Goal: Find specific page/section: Find specific page/section

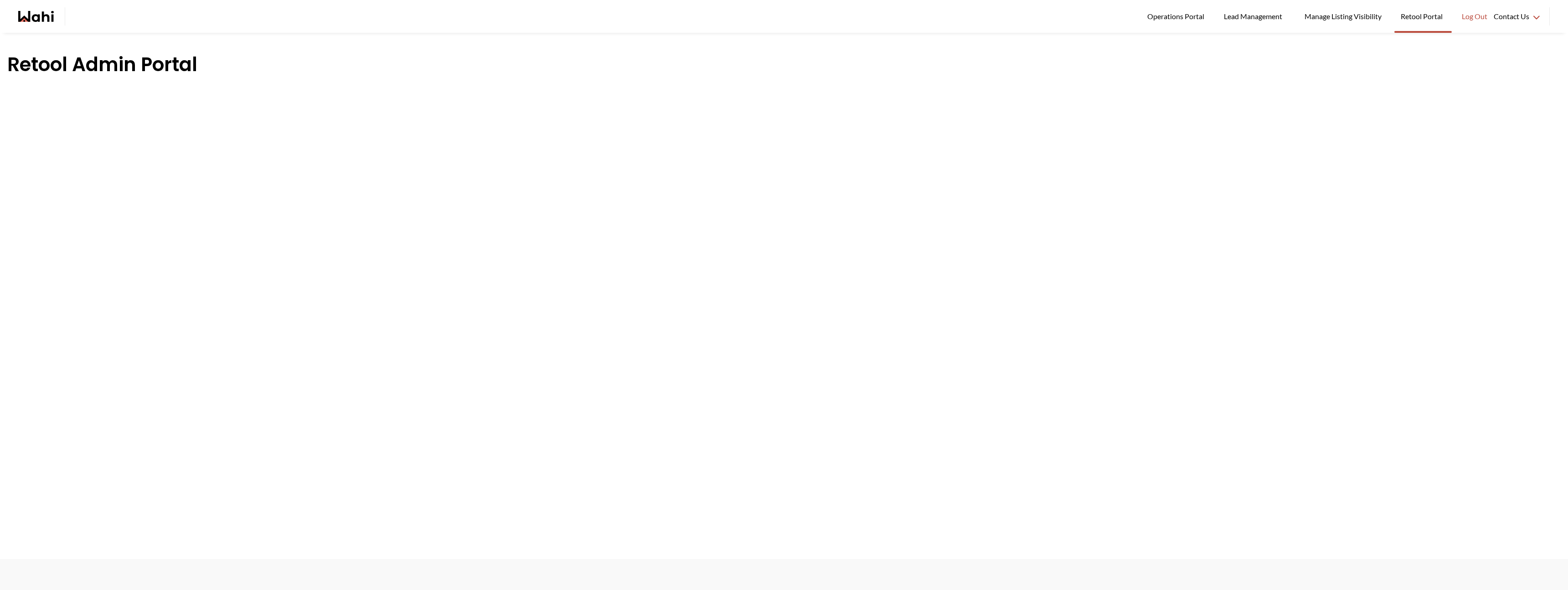
click at [44, 27] on div "Operations Portal Lead Management Manage Listing Visibility Retool Portal Log O…" at bounding box center [784, 16] width 1568 height 33
click at [45, 21] on icon "Wahi homepage" at bounding box center [36, 16] width 35 height 11
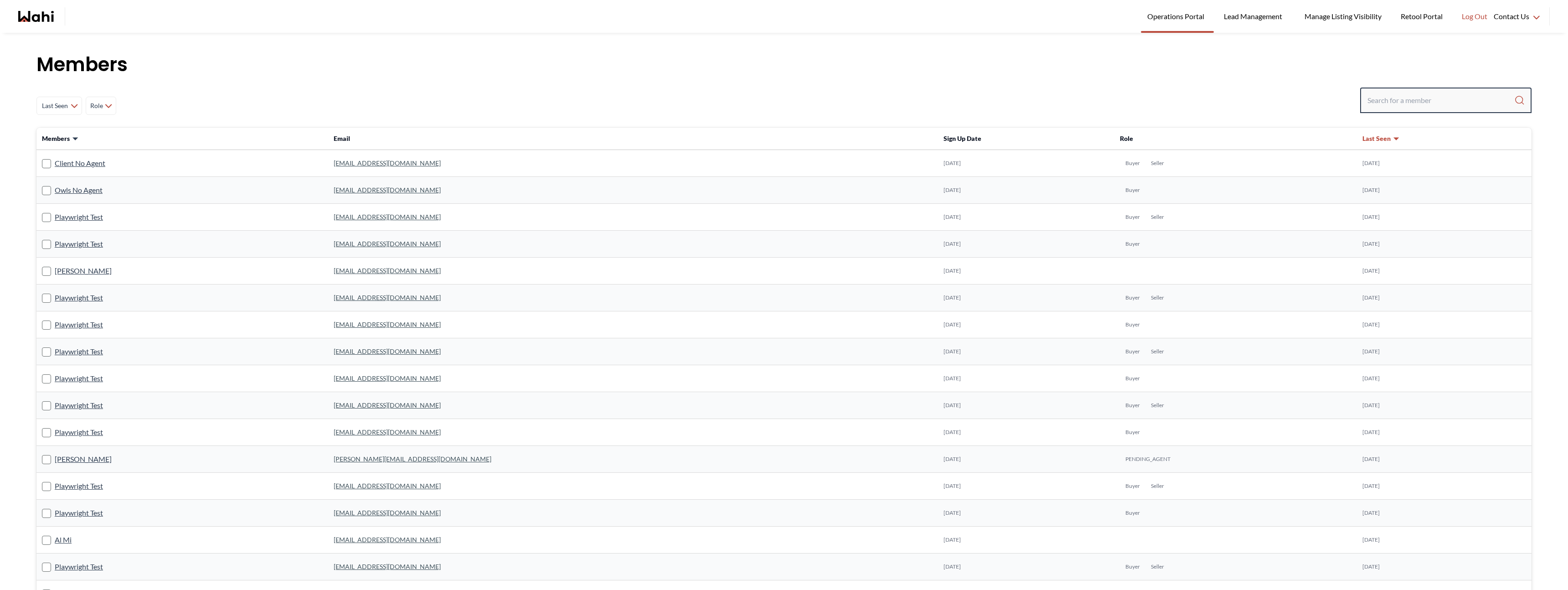
click at [1398, 95] on input "Search input" at bounding box center [1441, 100] width 147 height 16
type input "[PERSON_NAME]"
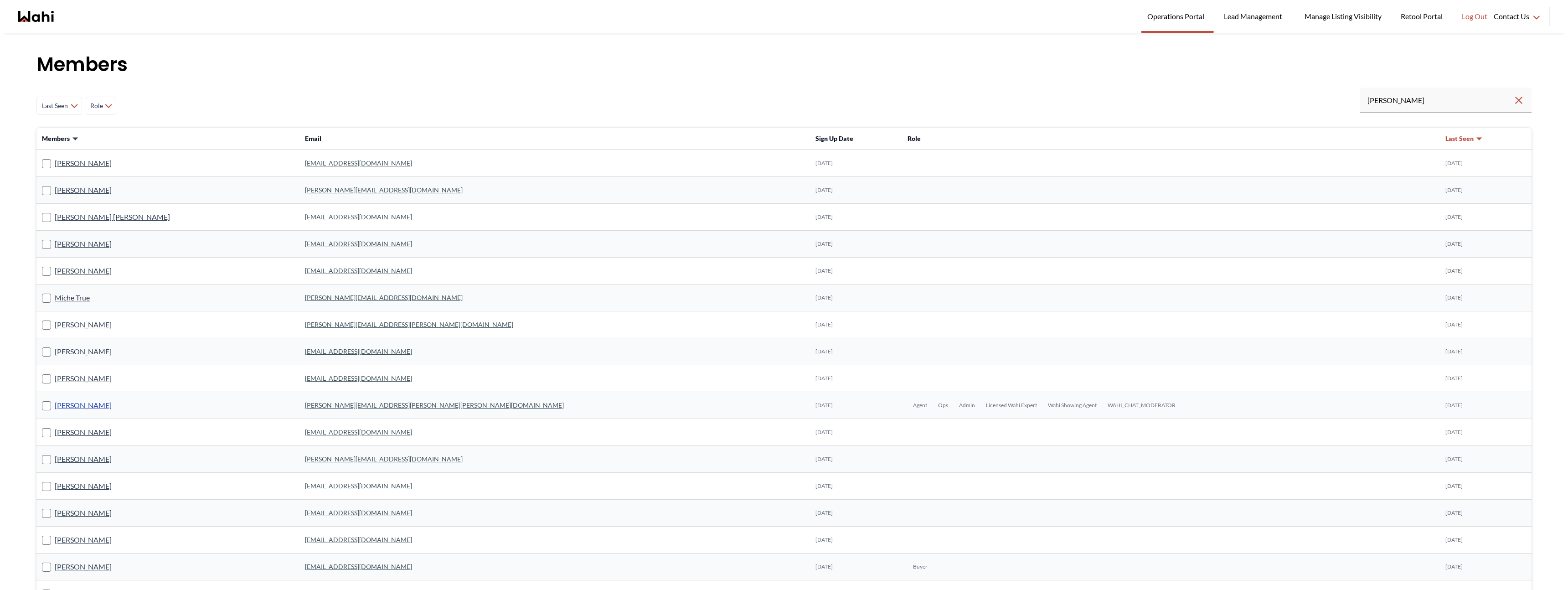
click at [97, 401] on link "[PERSON_NAME]" at bounding box center [83, 405] width 57 height 12
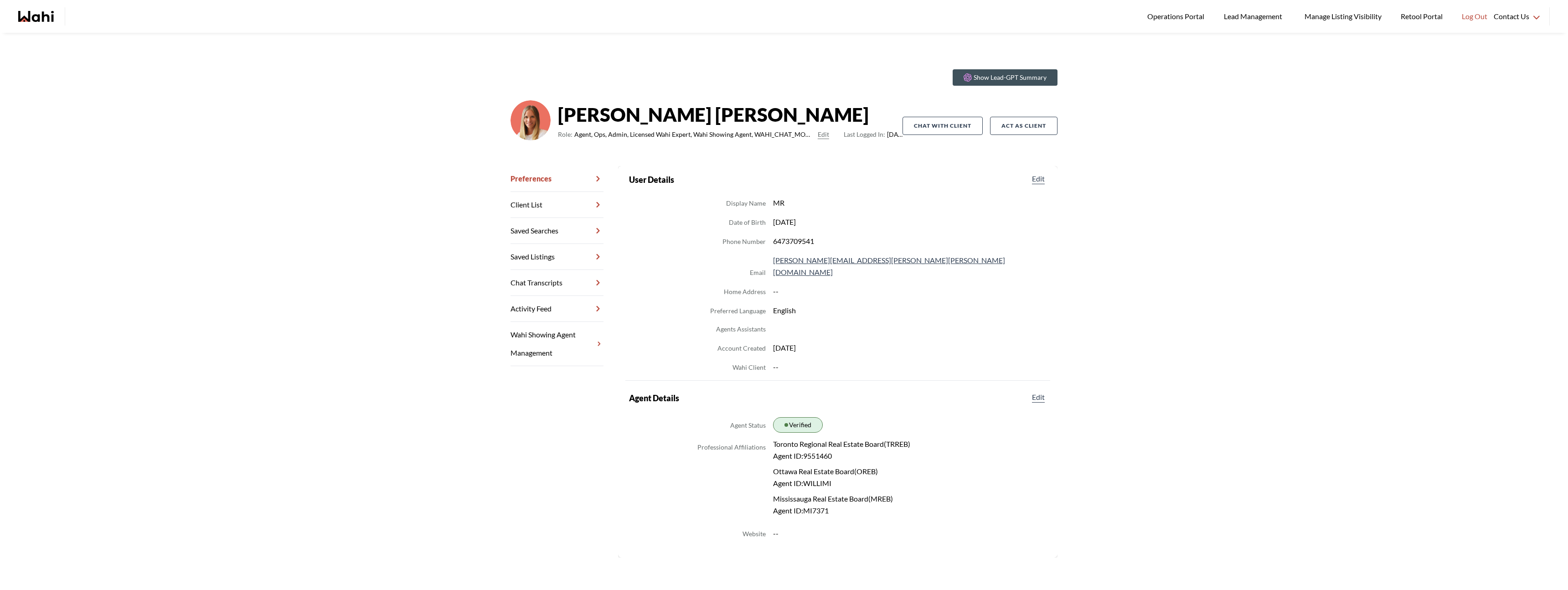
click at [573, 260] on link "Saved Listings" at bounding box center [557, 257] width 93 height 26
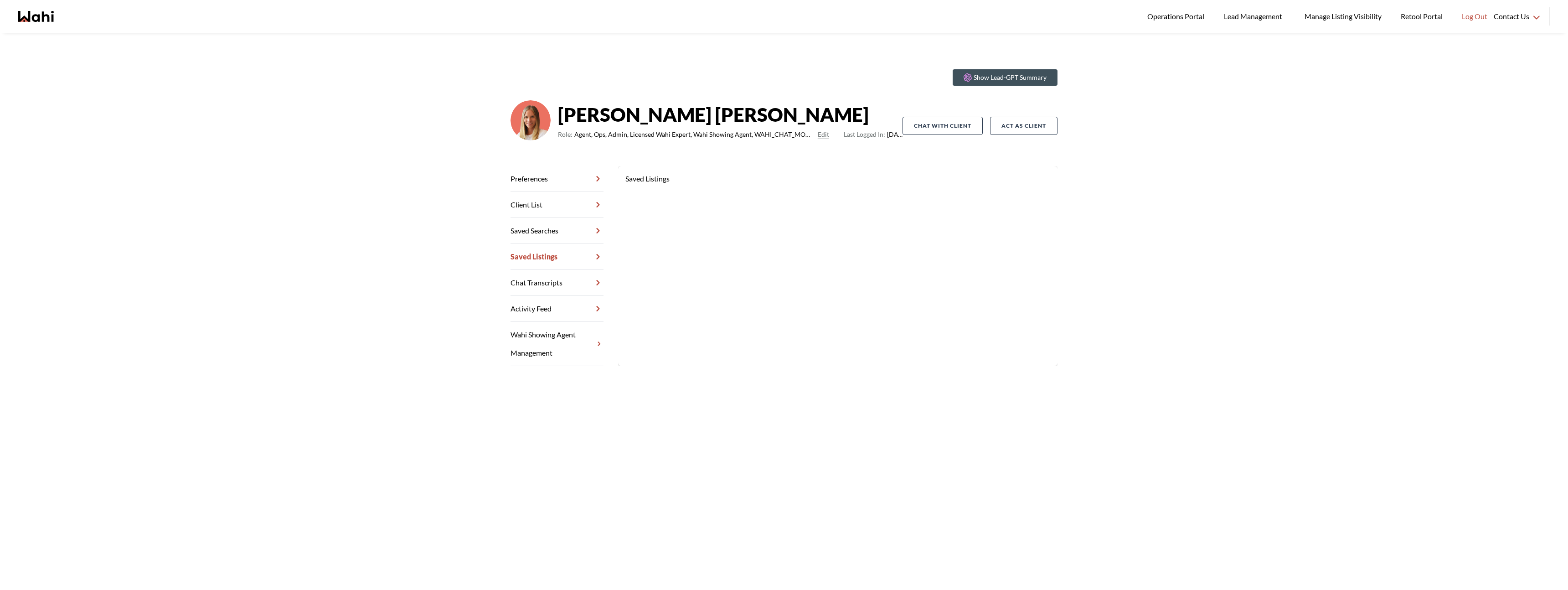
click at [567, 281] on link "Chat Transcripts" at bounding box center [557, 283] width 93 height 26
